Goal: Book appointment/travel/reservation

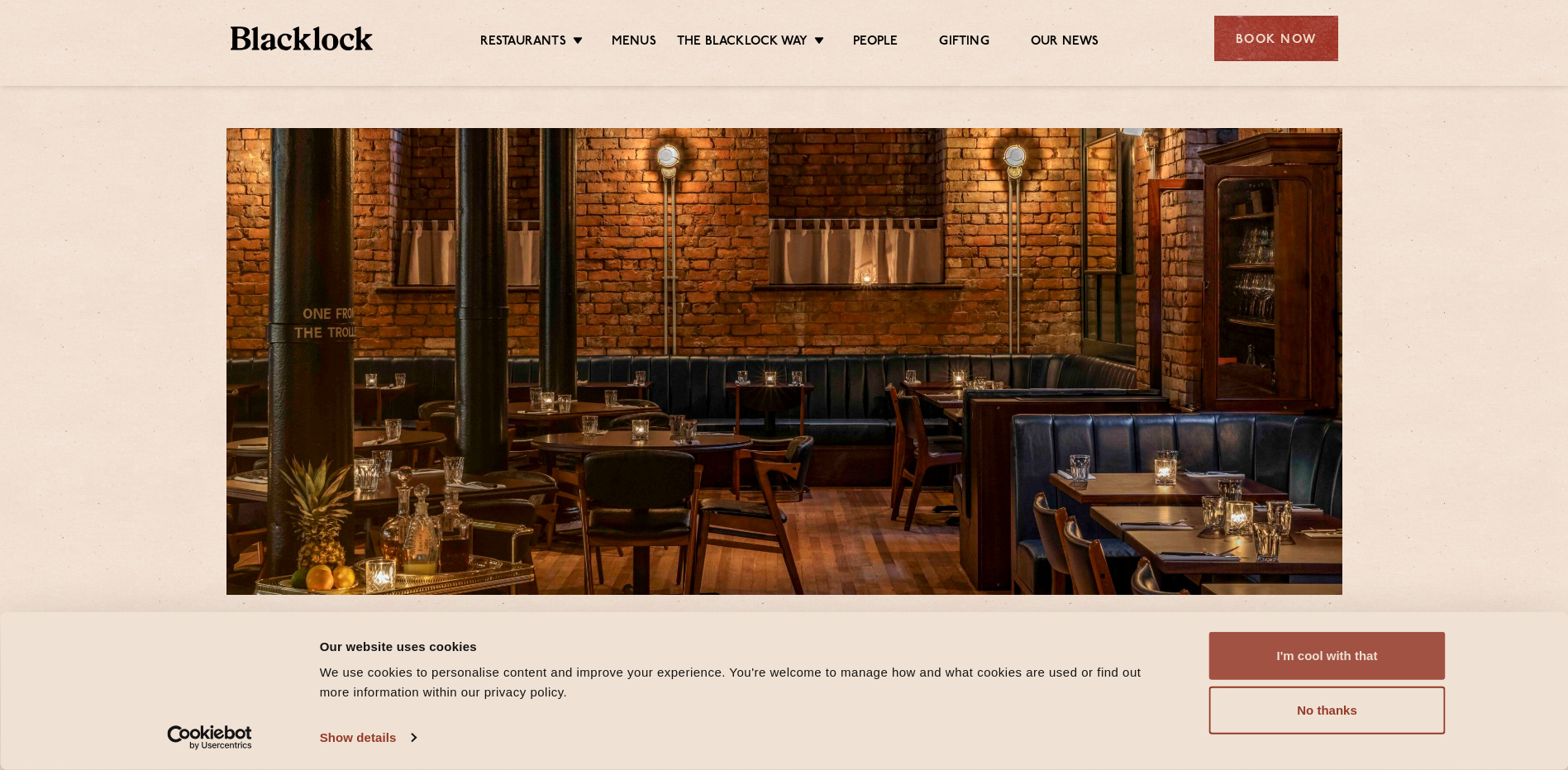
click at [1359, 661] on button "I'm cool with that" at bounding box center [1327, 655] width 236 height 48
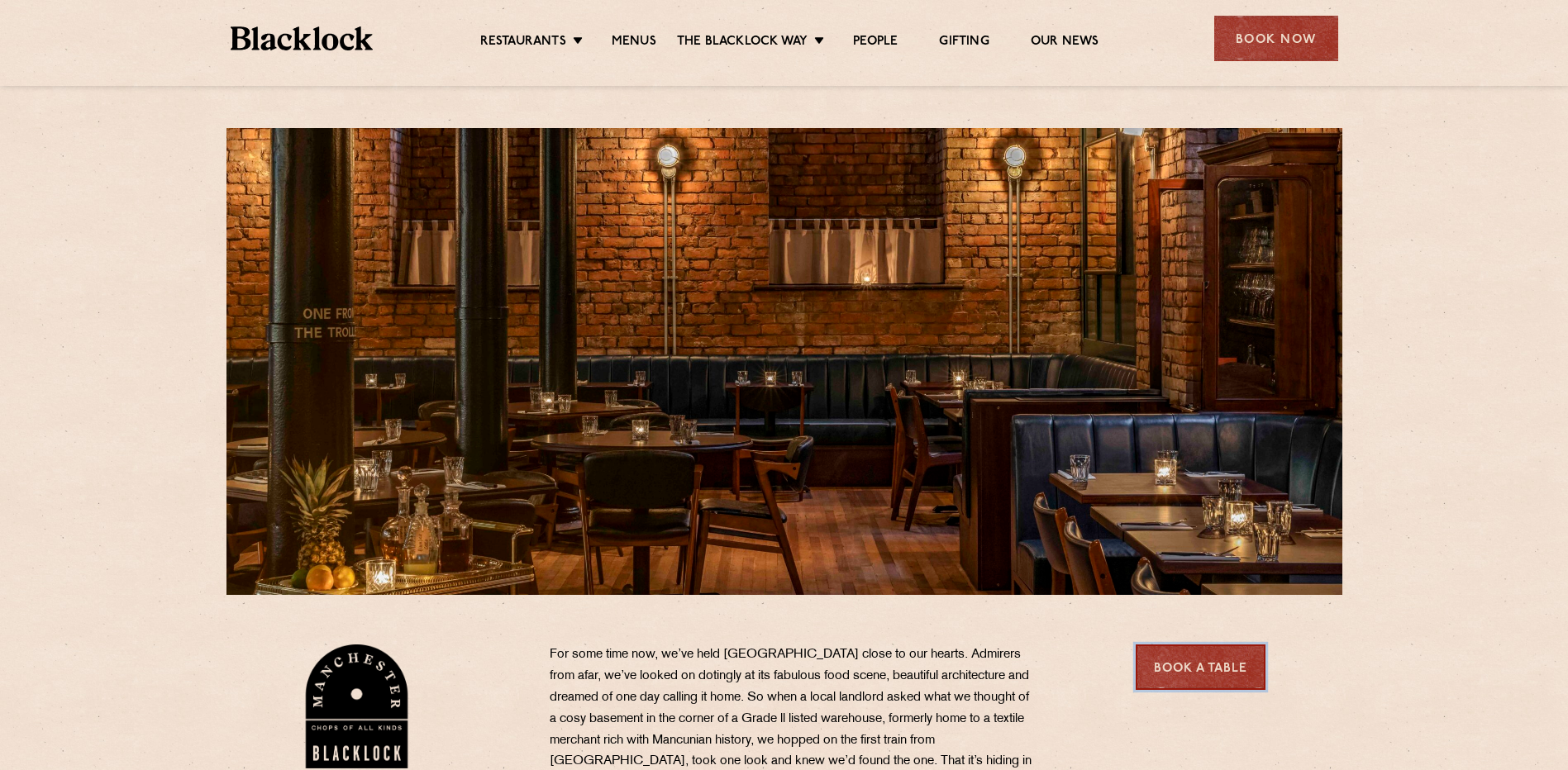
click at [1218, 662] on link "Book a Table" at bounding box center [1200, 667] width 130 height 46
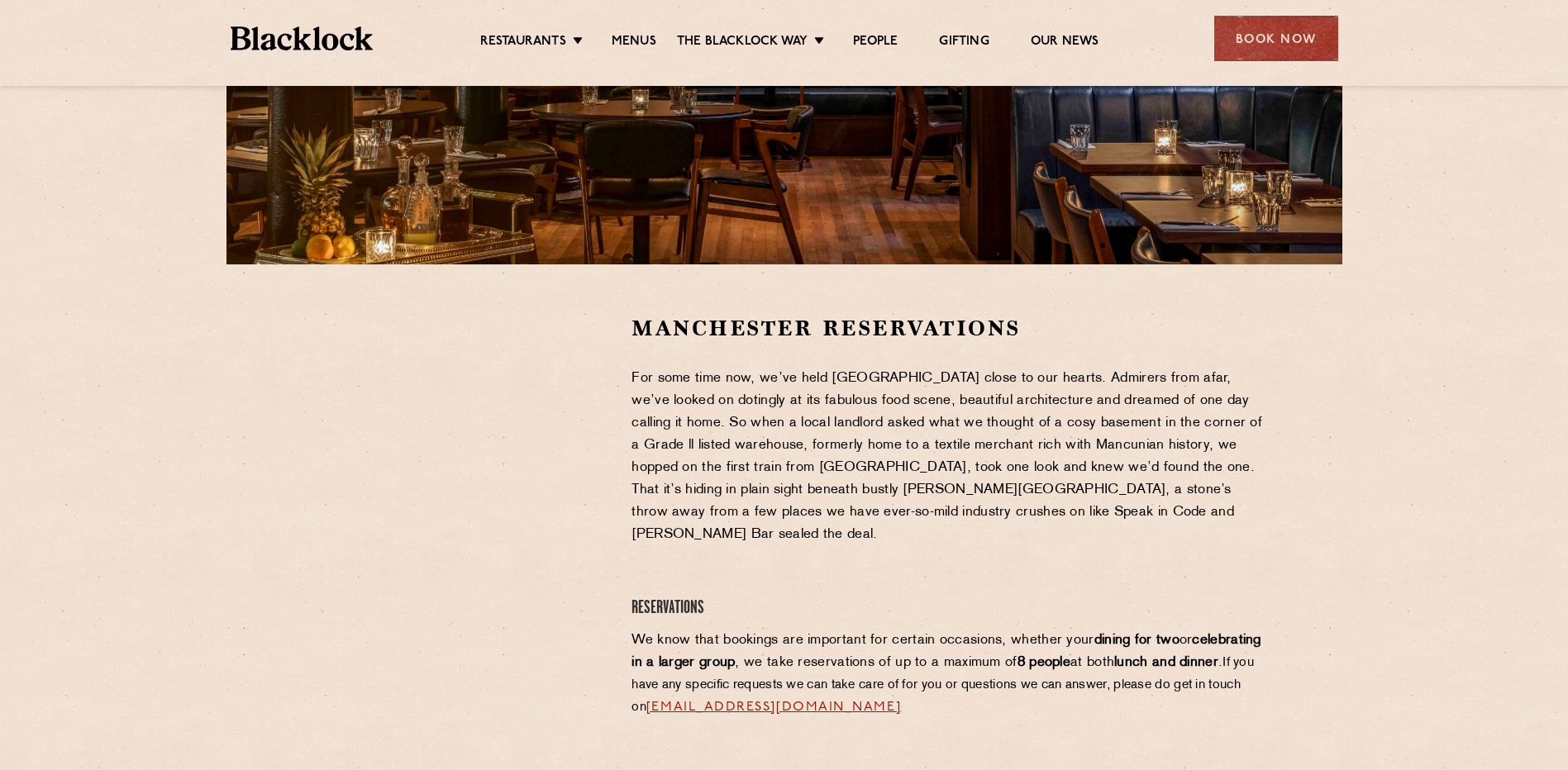
scroll to position [413, 0]
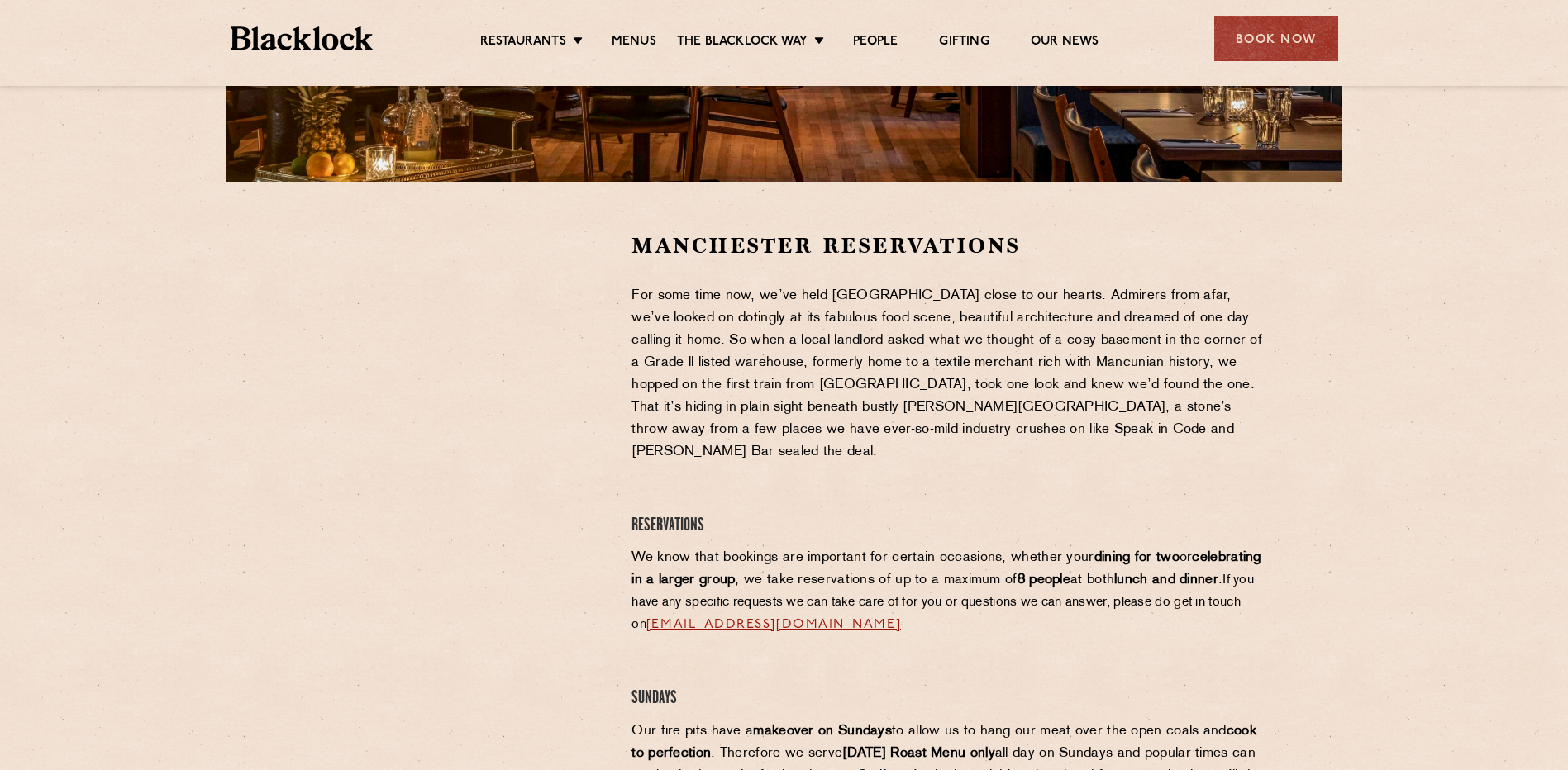
click at [576, 496] on div at bounding box center [454, 720] width 329 height 979
